Goal: Check status

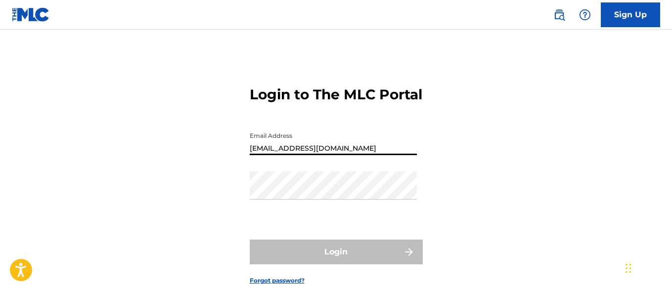
type input "[EMAIL_ADDRESS][DOMAIN_NAME]"
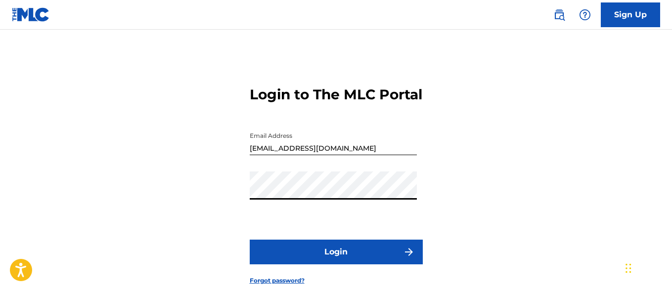
click at [336, 264] on button "Login" at bounding box center [336, 252] width 173 height 25
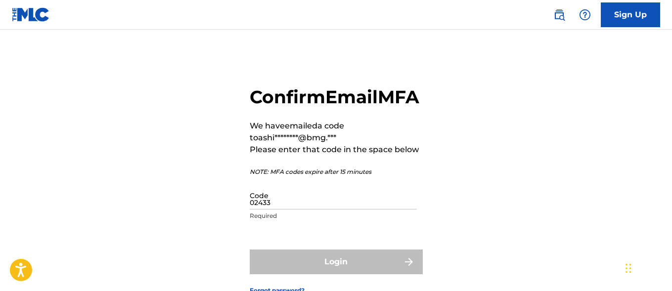
type input "024339"
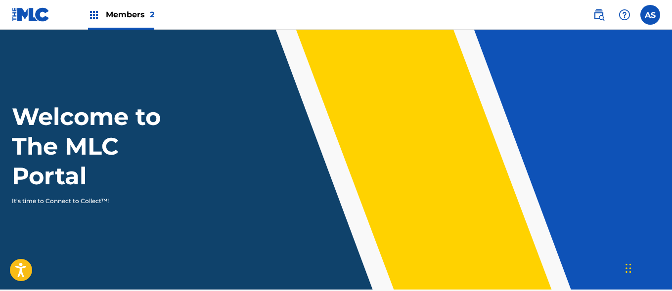
click at [94, 15] on img at bounding box center [94, 15] width 12 height 12
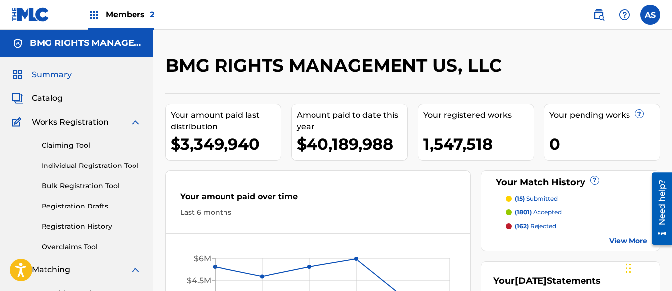
scroll to position [215, 0]
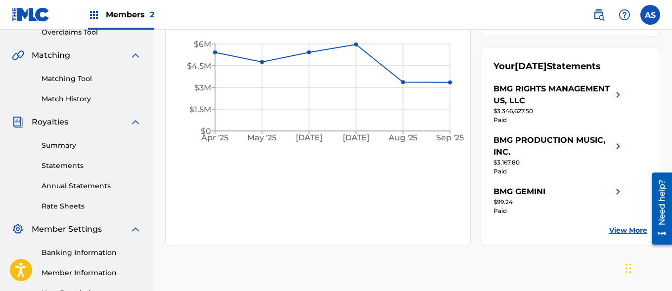
click at [91, 145] on link "Summary" at bounding box center [92, 145] width 100 height 10
